Goal: Task Accomplishment & Management: Use online tool/utility

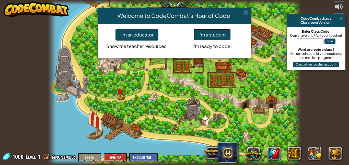
click at [226, 34] on button "I'm a student" at bounding box center [212, 35] width 37 height 12
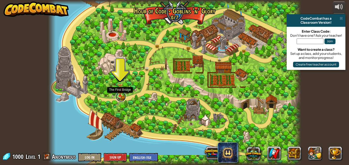
click at [119, 96] on link at bounding box center [121, 97] width 10 height 10
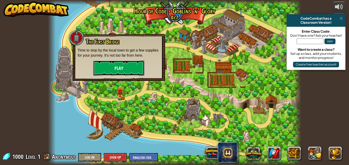
click at [133, 70] on button "Play" at bounding box center [118, 68] width 51 height 15
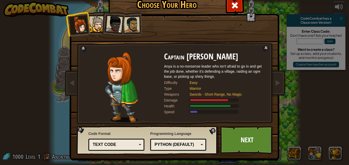
click at [99, 27] on div at bounding box center [97, 24] width 16 height 16
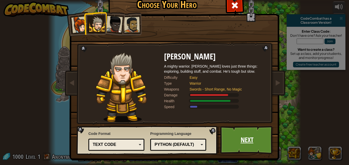
click at [259, 145] on link "Next" at bounding box center [246, 140] width 53 height 28
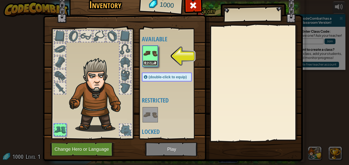
click at [149, 64] on button "Equip" at bounding box center [150, 63] width 14 height 5
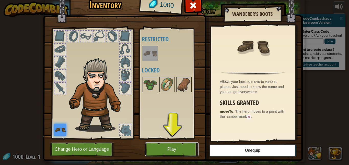
click at [188, 149] on button "Play" at bounding box center [171, 150] width 53 height 14
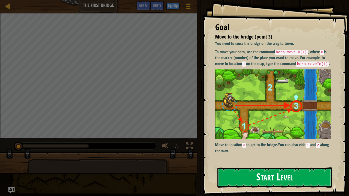
click at [276, 84] on img at bounding box center [273, 105] width 116 height 70
click at [251, 165] on button "Start Level" at bounding box center [274, 178] width 115 height 20
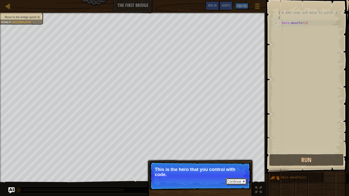
click at [237, 165] on button "Continue" at bounding box center [236, 181] width 21 height 7
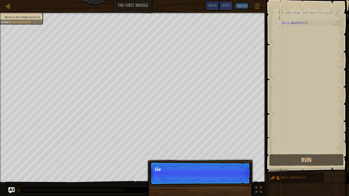
scroll to position [2, 0]
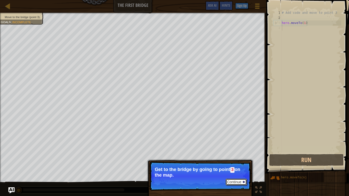
click at [233, 165] on button "Continue" at bounding box center [236, 182] width 21 height 7
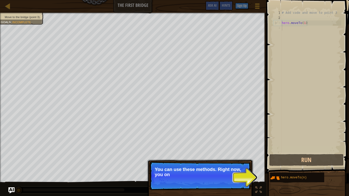
click at [237, 165] on p "Continue You can use these methods. Right now, you on" at bounding box center [200, 176] width 101 height 29
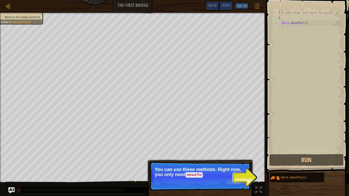
click at [244, 165] on div at bounding box center [244, 182] width 2 height 2
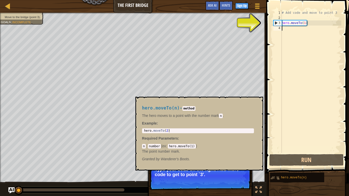
click at [278, 165] on img at bounding box center [275, 178] width 10 height 10
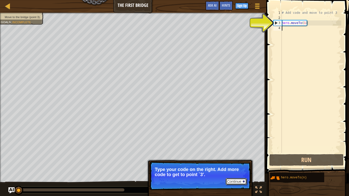
click at [240, 165] on button "Continue" at bounding box center [236, 181] width 21 height 7
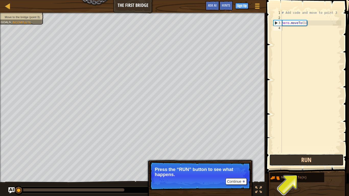
click at [305, 159] on button "Run" at bounding box center [306, 160] width 74 height 12
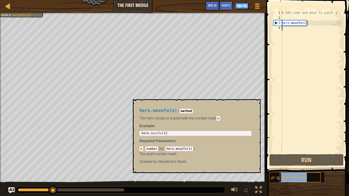
click at [297, 165] on span "hero.moveTo(n)" at bounding box center [294, 178] width 26 height 4
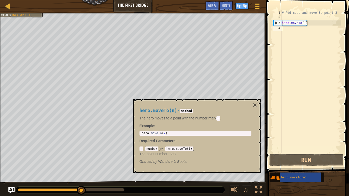
type textarea "hero.moveTo(2)"
click at [165, 135] on div "hero . moveTo ( 2 )" at bounding box center [196, 138] width 110 height 12
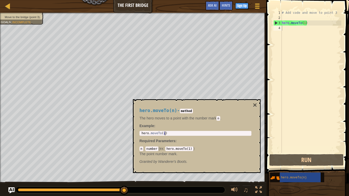
click at [191, 149] on code "hero.moveTo(1)" at bounding box center [179, 149] width 28 height 5
click at [305, 23] on div "# Add code and move to point 3 hero . moveTo ( 1 )" at bounding box center [311, 86] width 61 height 153
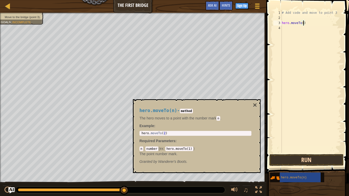
scroll to position [2, 3]
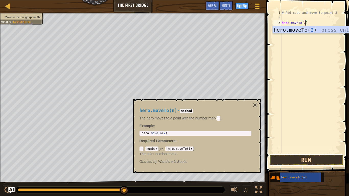
click at [315, 161] on button "Run" at bounding box center [306, 160] width 74 height 12
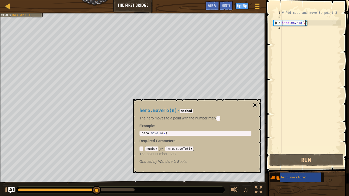
click at [257, 106] on button "×" at bounding box center [255, 105] width 4 height 7
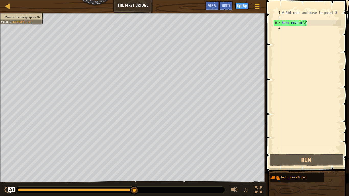
click at [305, 23] on div "# Add code and move to point 3 hero . moveTo ( 2 )" at bounding box center [311, 86] width 61 height 153
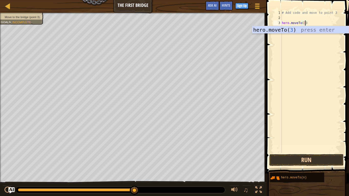
type textarea "hero.moveTo(3)"
click at [309, 161] on button "Run" at bounding box center [306, 160] width 74 height 12
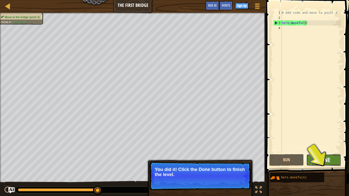
click at [318, 163] on span "Done" at bounding box center [323, 160] width 13 height 8
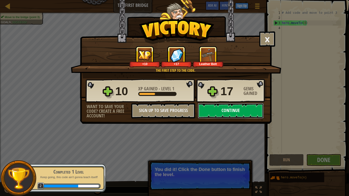
click at [228, 109] on button "Continue" at bounding box center [231, 110] width 66 height 15
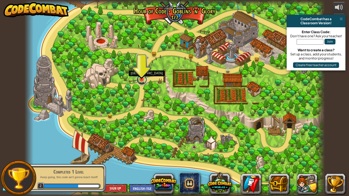
click at [142, 80] on link at bounding box center [142, 80] width 10 height 10
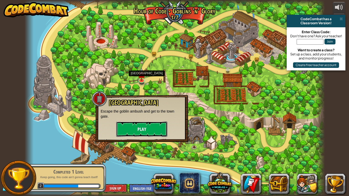
click at [145, 131] on button "Play" at bounding box center [141, 129] width 51 height 15
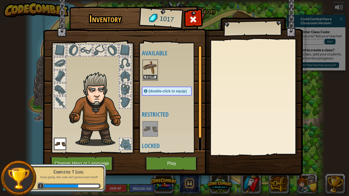
click at [154, 78] on button "Equip" at bounding box center [150, 77] width 14 height 5
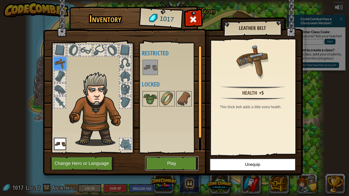
click at [180, 165] on button "Play" at bounding box center [171, 164] width 53 height 14
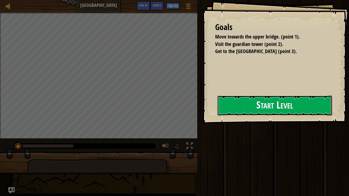
click at [239, 111] on button "Start Level" at bounding box center [274, 106] width 115 height 20
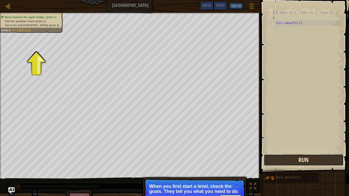
click at [294, 161] on button "Run" at bounding box center [304, 160] width 80 height 12
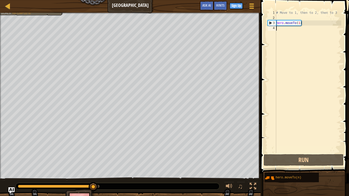
click at [299, 23] on div "# Move to 1, then to 2, then to 3 hero . moveTo ( 1 )" at bounding box center [308, 86] width 66 height 153
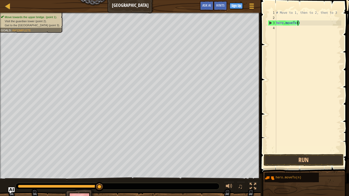
scroll to position [2, 3]
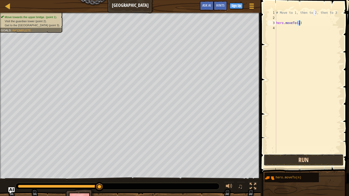
click at [301, 158] on button "Run" at bounding box center [304, 160] width 80 height 12
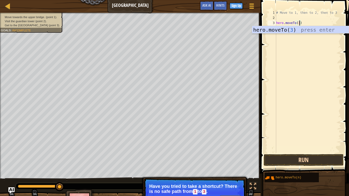
type textarea "hero.moveTo(3)"
click at [327, 162] on button "Run" at bounding box center [304, 160] width 80 height 12
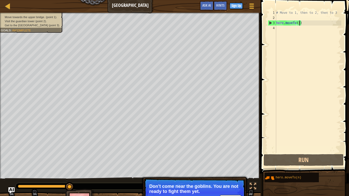
click at [296, 28] on div "# Move to 1, then to 2, then to 3 hero . moveTo ( 3 )" at bounding box center [308, 86] width 66 height 153
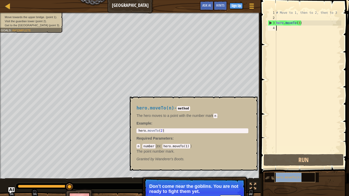
click at [275, 165] on div "hero.moveTo(n)" at bounding box center [294, 178] width 41 height 10
click at [293, 165] on span "hero.moveTo(n)" at bounding box center [289, 178] width 26 height 4
click at [294, 165] on span "hero.moveTo(n)" at bounding box center [289, 178] width 26 height 4
type textarea "hero.moveTo(2)"
click at [163, 132] on div "hero . moveTo ( 2 )" at bounding box center [192, 135] width 110 height 12
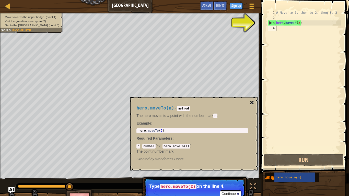
click at [253, 102] on button "×" at bounding box center [252, 102] width 4 height 7
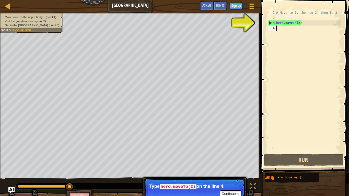
click at [270, 24] on div "3" at bounding box center [272, 22] width 8 height 5
click at [287, 24] on div "# Move to 1, then to 2, then to 3 hero . moveTo ( 3 )" at bounding box center [308, 86] width 66 height 153
click at [299, 24] on div "# Move to 1, then to 2, then to 3 hero . moveTo ( 3 )" at bounding box center [308, 86] width 66 height 153
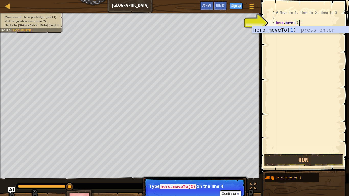
scroll to position [2, 3]
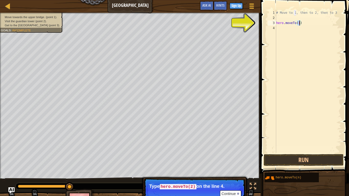
type textarea "hero.moveTo(1)"
click at [237, 165] on div at bounding box center [238, 194] width 2 height 2
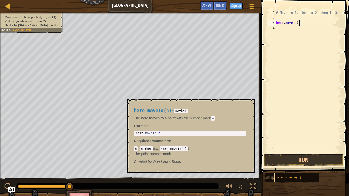
click at [285, 165] on span "hero.moveTo(n)" at bounding box center [289, 178] width 26 height 4
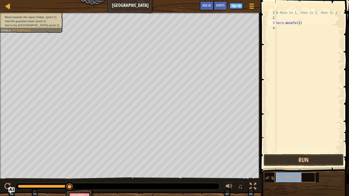
click at [285, 165] on span "hero.moveTo(n)" at bounding box center [289, 178] width 26 height 4
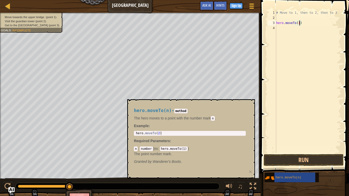
type textarea "hero.moveTo(2)"
click at [185, 133] on div "hero . moveTo ( 2 )" at bounding box center [190, 138] width 110 height 12
type textarea "hero.moveTo(1,2,hero.moveTo(3)"
click at [320, 158] on button "Run" at bounding box center [304, 160] width 80 height 12
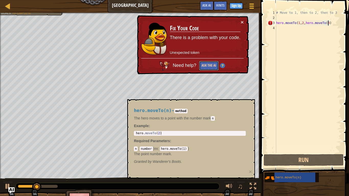
click at [204, 65] on button "Ask the AI" at bounding box center [209, 65] width 20 height 9
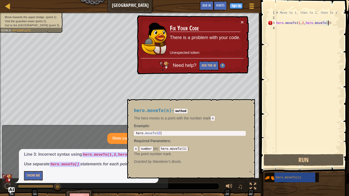
click at [223, 102] on div "hero.moveTo(n) - method The hero moves to a point with the number [PERSON_NAME]…" at bounding box center [191, 138] width 128 height 79
click at [278, 165] on span "hero.moveTo(n)" at bounding box center [289, 178] width 26 height 4
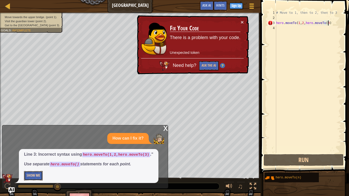
click at [28, 165] on button "Show Me" at bounding box center [33, 175] width 19 height 9
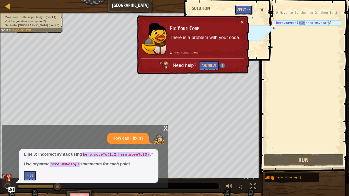
click at [248, 11] on button "Apply =>" at bounding box center [244, 9] width 18 height 9
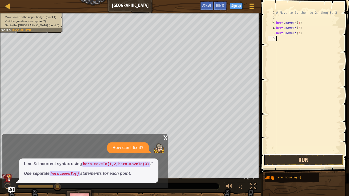
click at [297, 163] on button "Run" at bounding box center [304, 160] width 80 height 12
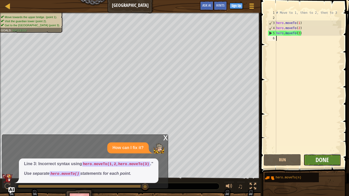
click at [320, 159] on span "Done" at bounding box center [322, 160] width 13 height 8
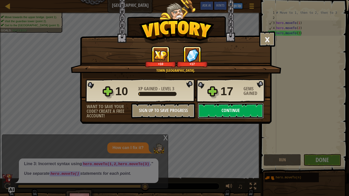
click at [244, 113] on button "Continue" at bounding box center [231, 110] width 66 height 15
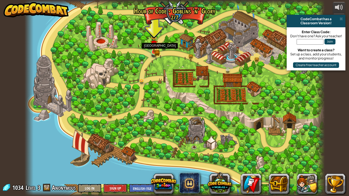
click at [155, 51] on img at bounding box center [154, 44] width 8 height 17
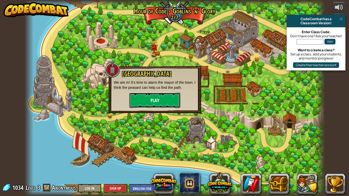
click at [146, 101] on button "Play" at bounding box center [154, 100] width 51 height 15
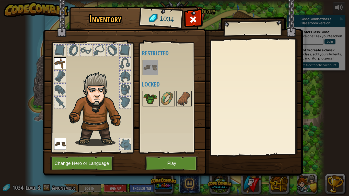
click at [154, 102] on img at bounding box center [150, 99] width 14 height 14
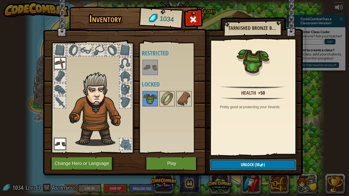
click at [232, 164] on button "Unlock (50 )" at bounding box center [253, 165] width 86 height 10
click at [167, 96] on img at bounding box center [167, 99] width 14 height 14
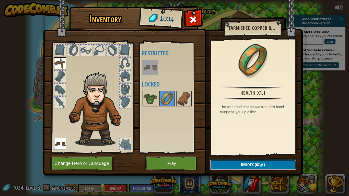
click at [242, 165] on span "Unlock" at bounding box center [247, 165] width 13 height 6
click at [181, 104] on img at bounding box center [184, 99] width 14 height 14
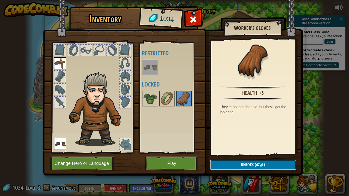
click at [241, 164] on span "Unlock" at bounding box center [247, 165] width 13 height 6
click at [235, 164] on button "Confirm" at bounding box center [253, 165] width 86 height 10
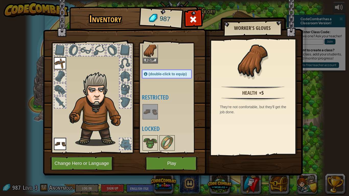
scroll to position [17, 0]
click at [154, 140] on img at bounding box center [150, 143] width 14 height 14
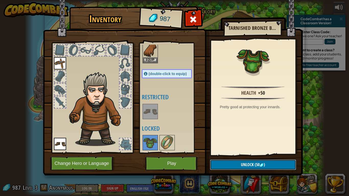
click at [244, 165] on span "Unlock" at bounding box center [247, 165] width 13 height 6
click at [244, 165] on button "Confirm" at bounding box center [253, 165] width 86 height 10
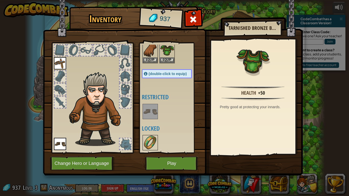
click at [152, 140] on img at bounding box center [150, 143] width 14 height 14
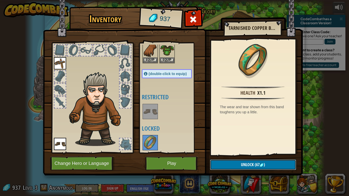
click at [231, 165] on button "Unlock (67 )" at bounding box center [253, 165] width 86 height 10
click at [231, 165] on button "Confirm" at bounding box center [253, 165] width 86 height 10
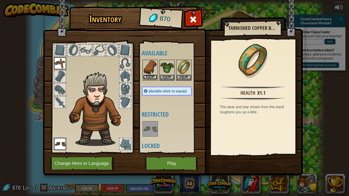
click at [156, 77] on button "Equip" at bounding box center [150, 77] width 14 height 5
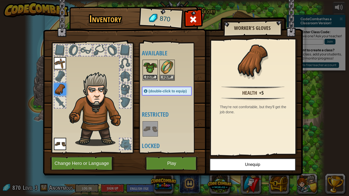
click at [156, 77] on button "Equip" at bounding box center [150, 77] width 14 height 5
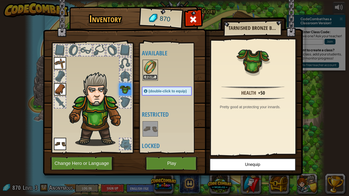
click at [157, 78] on button "Equip" at bounding box center [150, 77] width 14 height 5
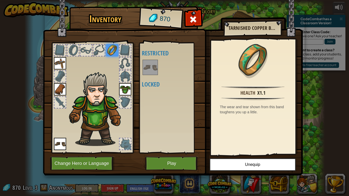
click at [64, 102] on div at bounding box center [59, 102] width 11 height 11
